Goal: Transaction & Acquisition: Download file/media

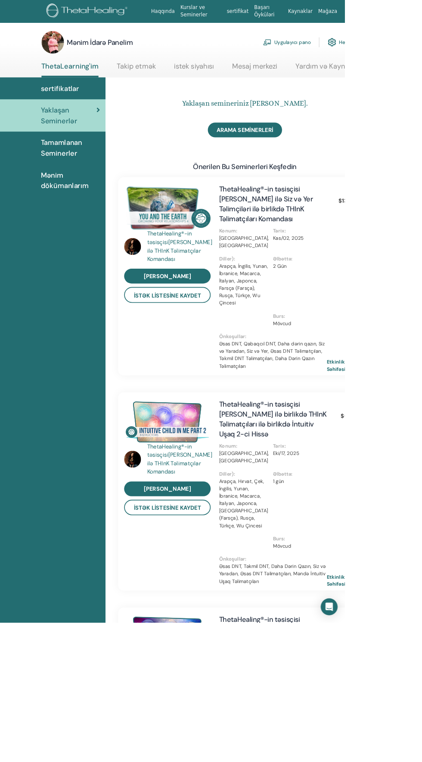
click at [70, 177] on font "Tamamlanan Seminerler" at bounding box center [75, 181] width 51 height 24
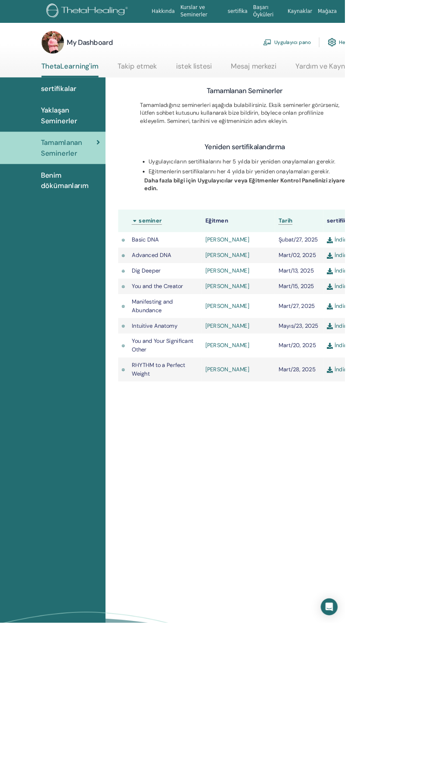
click at [80, 103] on span "sertifikalar" at bounding box center [72, 108] width 44 height 13
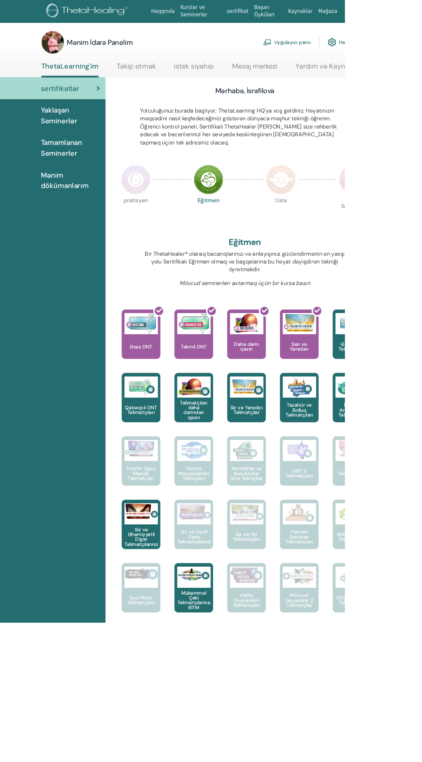
click at [79, 172] on font "Tamamlanan Seminerler" at bounding box center [75, 181] width 51 height 24
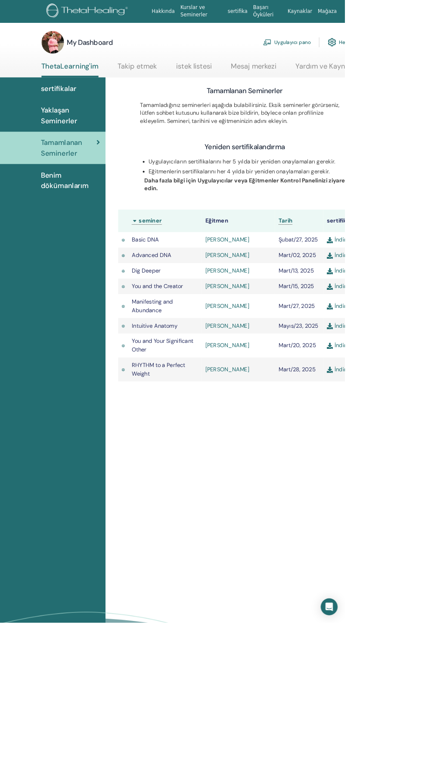
click at [422, 452] on link "İndirmek" at bounding box center [418, 451] width 37 height 9
click at [422, 400] on link "İndirmek" at bounding box center [418, 398] width 37 height 9
click at [422, 371] on link "İndirmek" at bounding box center [418, 374] width 37 height 9
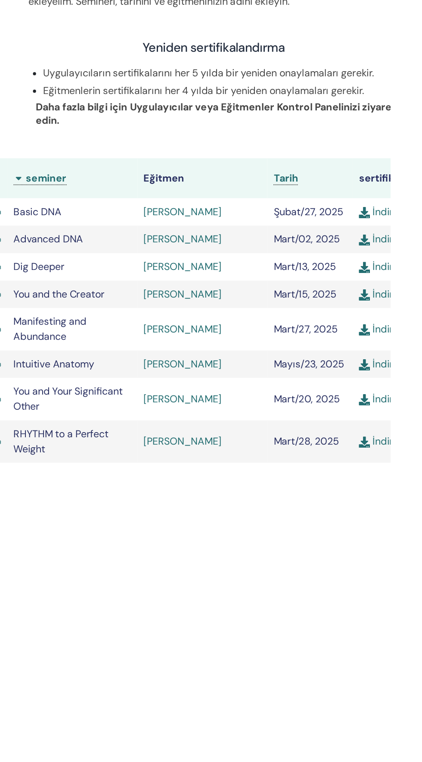
click at [422, 291] on link "İndirmek" at bounding box center [418, 293] width 37 height 9
